Goal: Complete application form

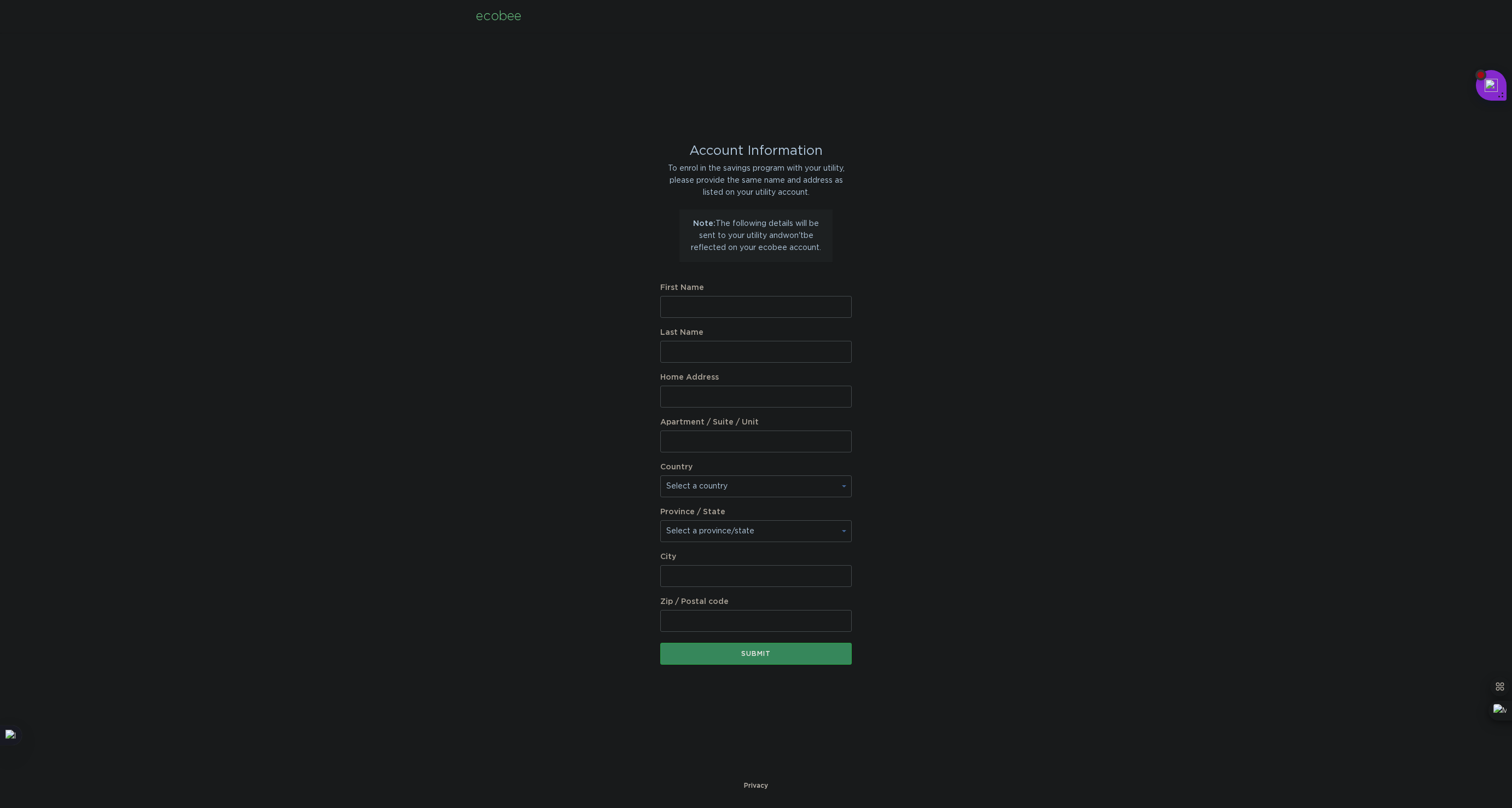
click at [700, 309] on input "First Name" at bounding box center [756, 307] width 192 height 22
type input "m"
type input "MINGZHI"
click at [702, 355] on input "Last Name" at bounding box center [756, 352] width 192 height 22
type input "[PERSON_NAME]"
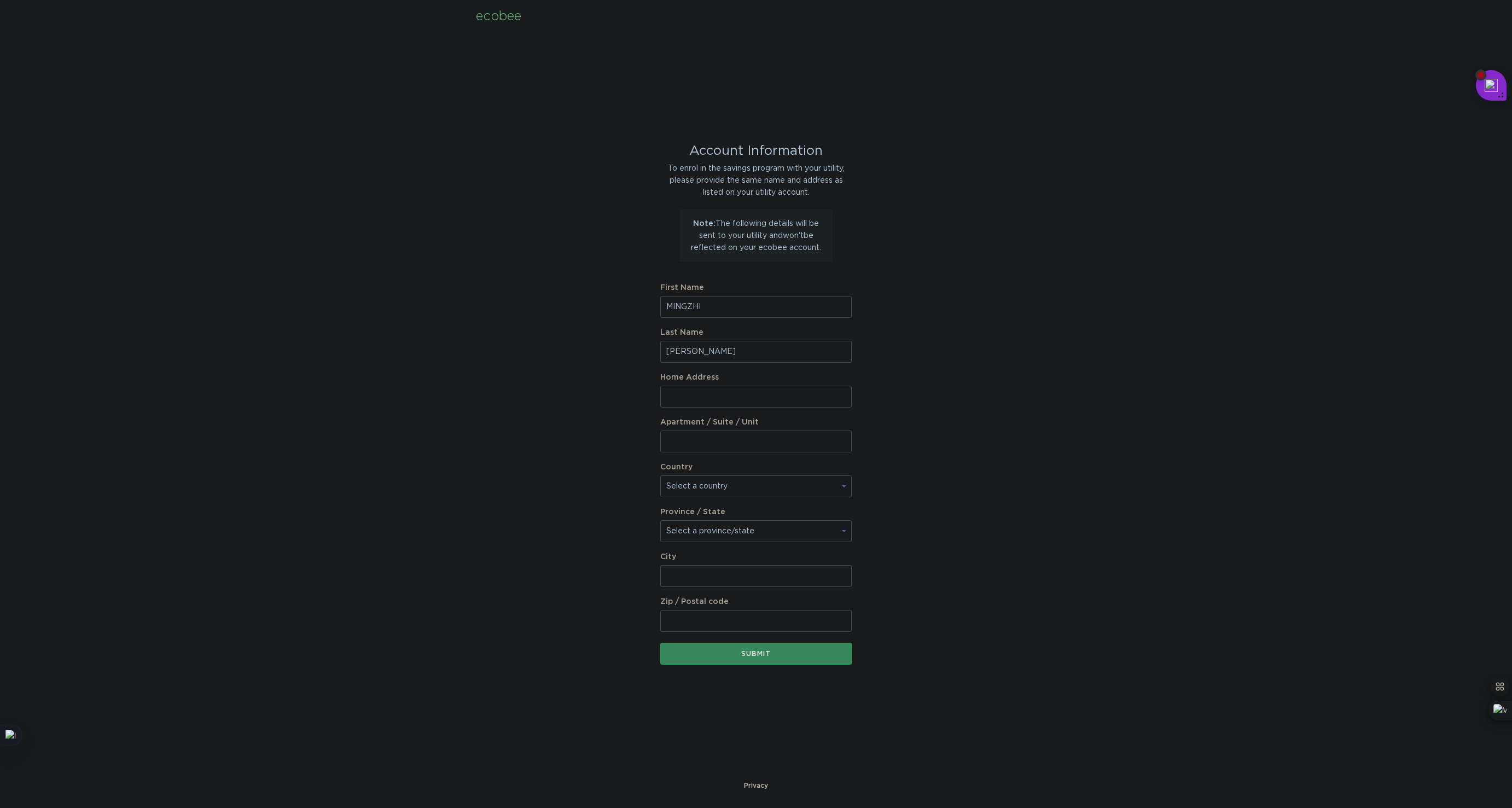
click at [750, 398] on input "Home Address" at bounding box center [756, 397] width 192 height 22
paste input "[STREET_ADDRESS]"
type input "[STREET_ADDRESS]"
click at [737, 487] on select "Select a country [GEOGRAPHIC_DATA] [GEOGRAPHIC_DATA]" at bounding box center [756, 487] width 192 height 22
select select "US"
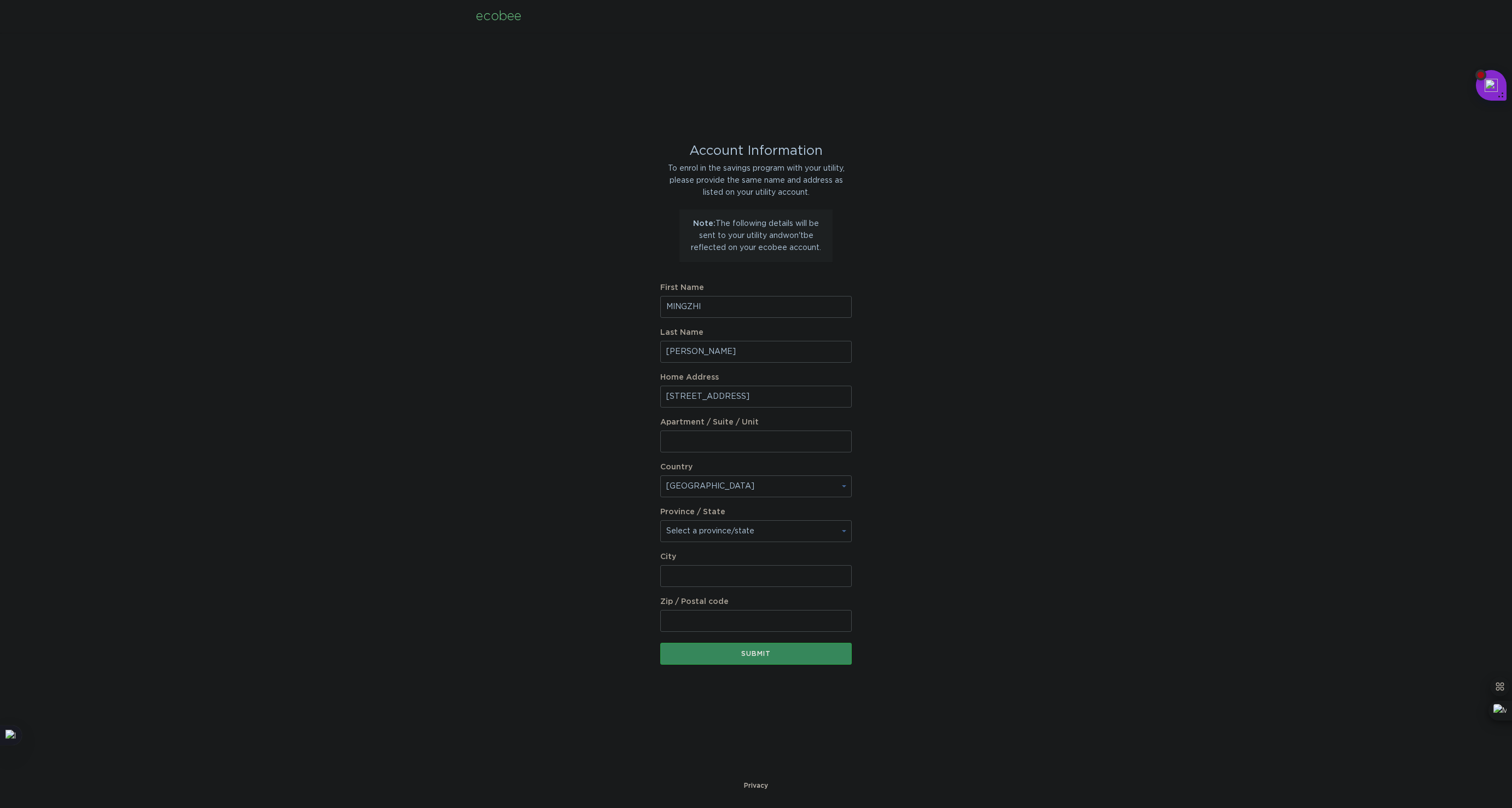
click at [660, 476] on select "Select a country [GEOGRAPHIC_DATA] [GEOGRAPHIC_DATA]" at bounding box center [756, 487] width 192 height 22
click at [773, 530] on select "Select a province/state [US_STATE] [US_STATE] [US_STATE] [US_STATE] [US_STATE] …" at bounding box center [756, 531] width 192 height 22
select select "CO"
click at [660, 520] on select "Select a province/state [US_STATE] [US_STATE] [US_STATE] [US_STATE] [US_STATE] …" at bounding box center [756, 531] width 192 height 22
click at [729, 576] on input "City" at bounding box center [756, 576] width 192 height 22
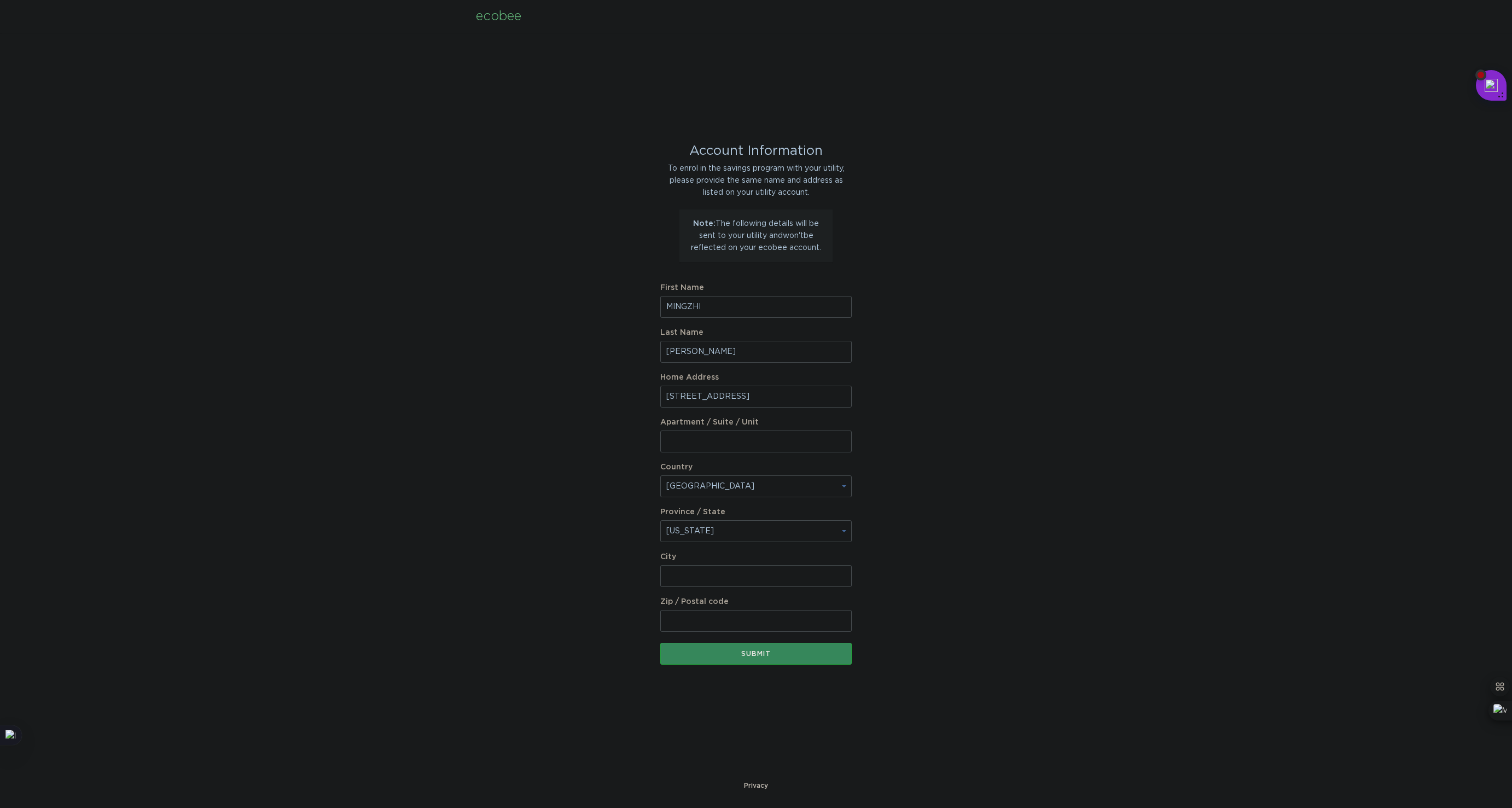
paste input "[GEOGRAPHIC_DATA]"
type input "[GEOGRAPHIC_DATA]"
click at [764, 625] on input "Zip / Postal code" at bounding box center [756, 621] width 192 height 22
type input "80033"
click at [1181, 512] on div "Account Information To enrol in the savings program with your utility, please p…" at bounding box center [756, 406] width 1512 height 747
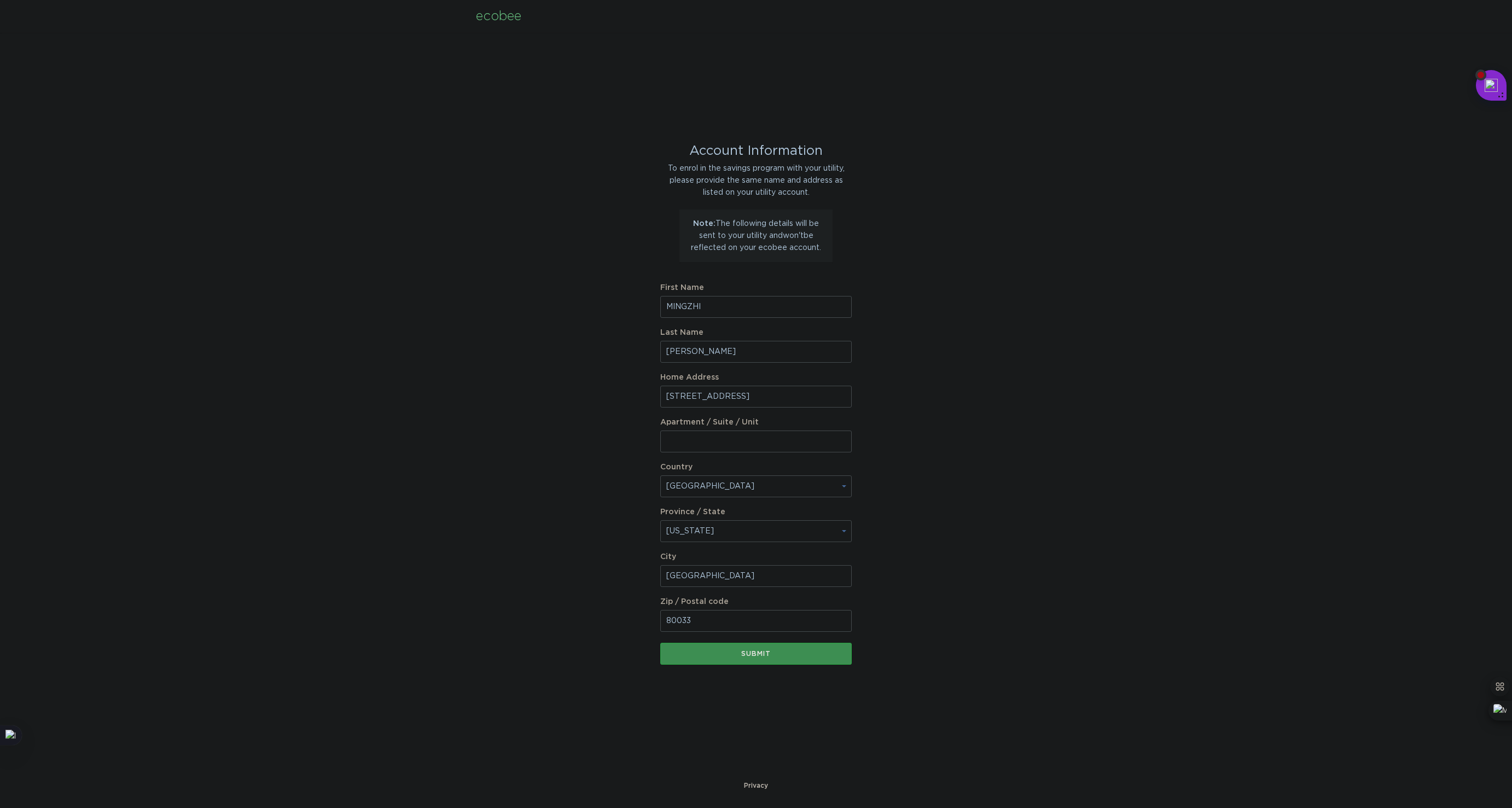
click at [764, 652] on div "Submit" at bounding box center [756, 654] width 181 height 6
